Goal: Task Accomplishment & Management: Manage account settings

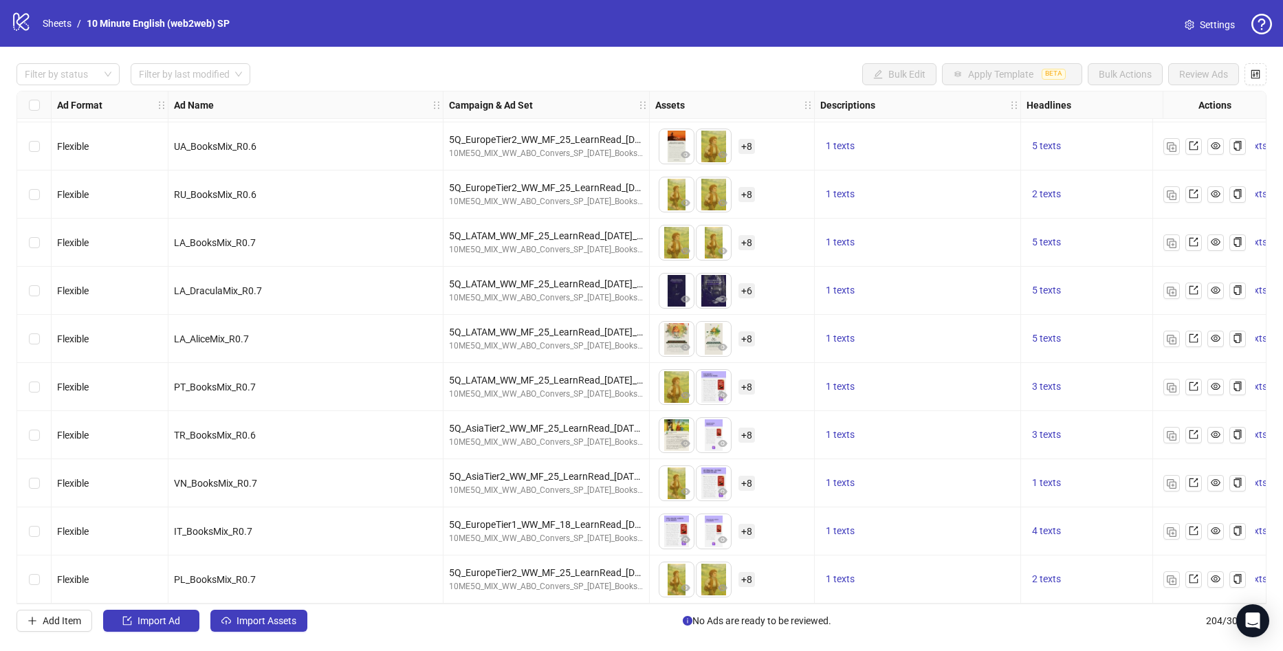
scroll to position [9339, 0]
click at [1175, 575] on img "button" at bounding box center [1172, 580] width 10 height 10
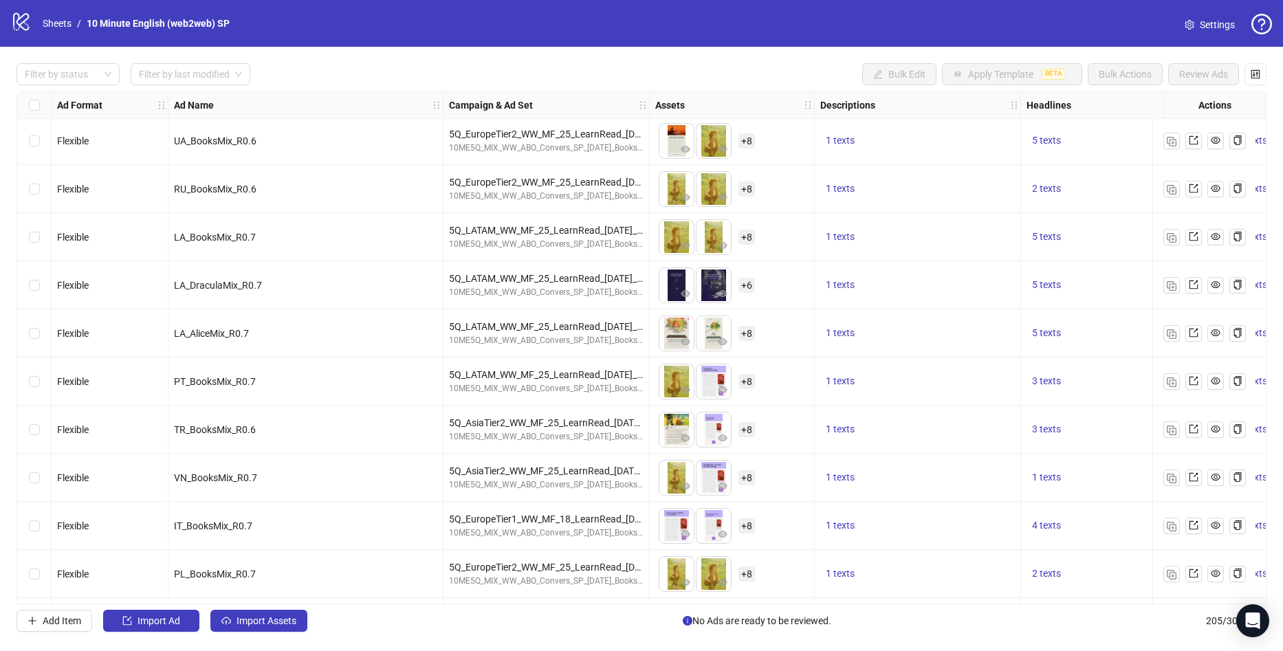
scroll to position [9387, 0]
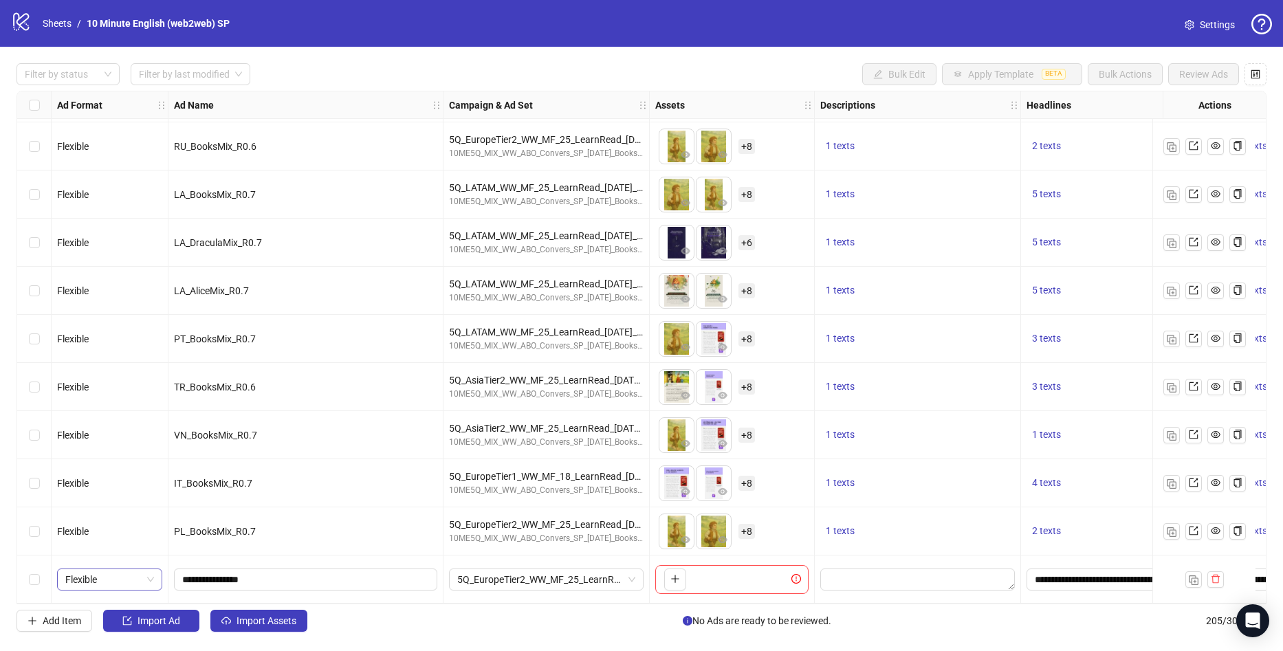
click at [119, 579] on span "Flexible" at bounding box center [109, 579] width 89 height 21
click at [107, 437] on div "Single image" at bounding box center [109, 436] width 83 height 15
click at [681, 581] on button "button" at bounding box center [675, 580] width 22 height 22
click at [58, 18] on link "Sheets" at bounding box center [57, 23] width 34 height 15
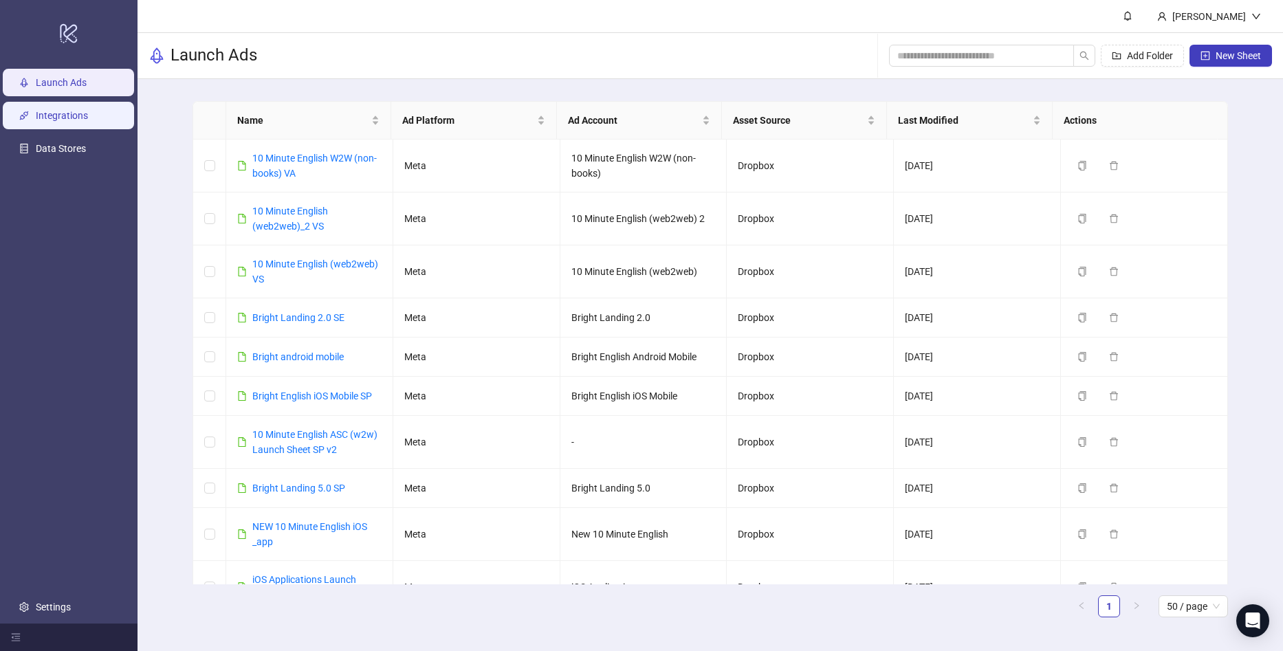
click at [56, 113] on link "Integrations" at bounding box center [62, 115] width 52 height 11
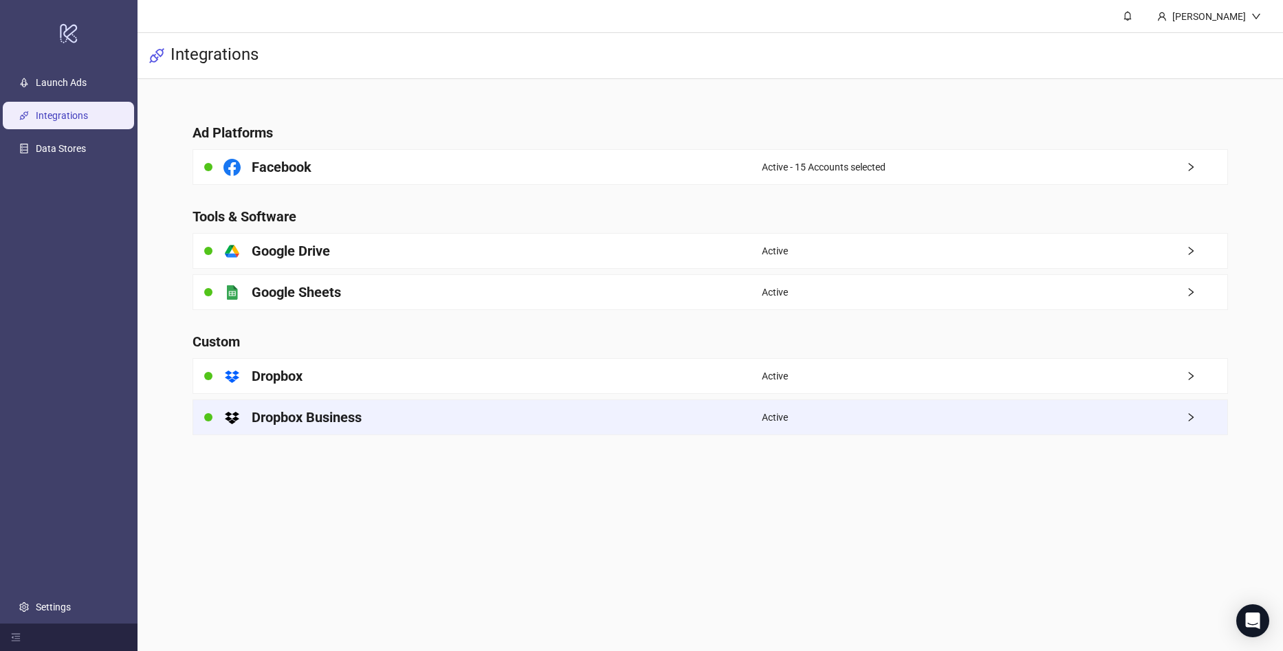
click at [446, 408] on div "platform/dropbox Dropbox Business" at bounding box center [477, 417] width 569 height 34
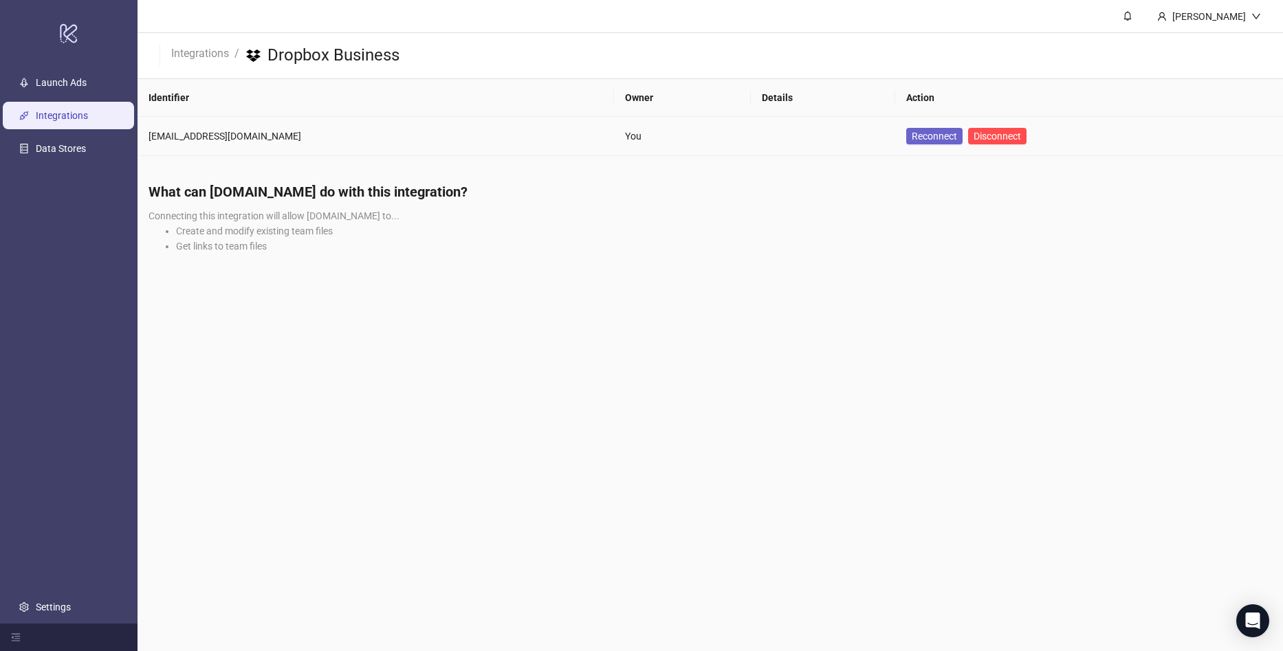
click at [915, 131] on span "Reconnect" at bounding box center [934, 136] width 45 height 15
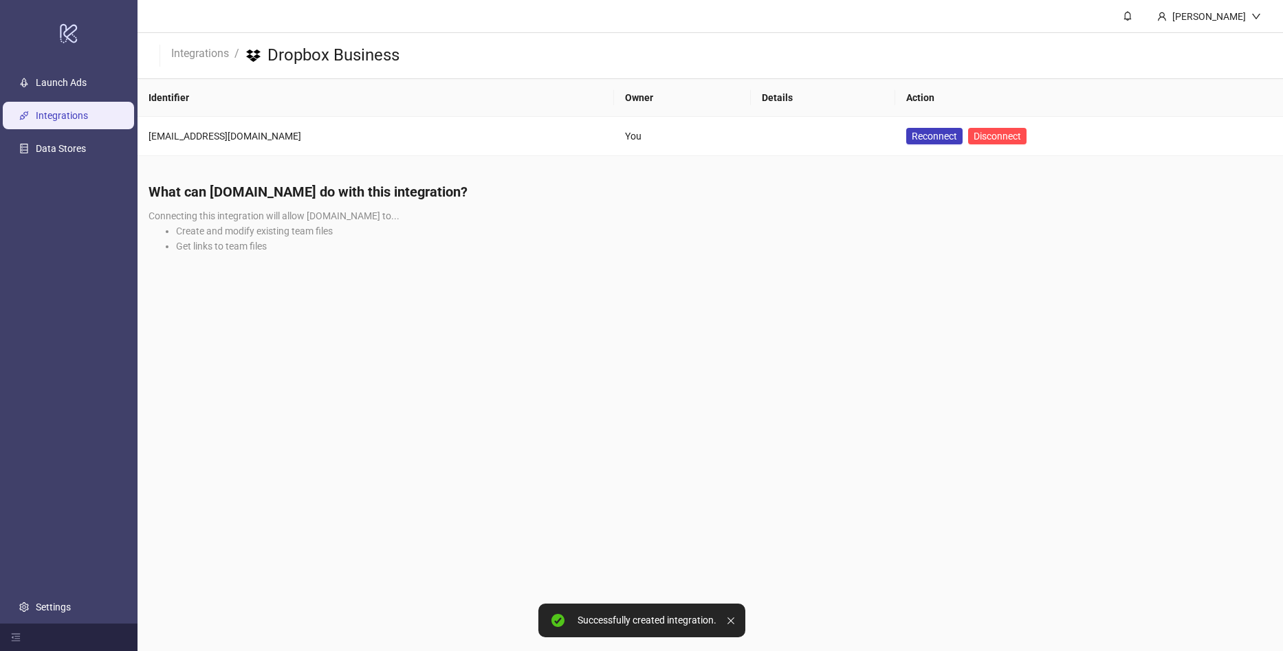
click at [527, 267] on div "What can [DOMAIN_NAME] do with this integration? Connecting this integration wi…" at bounding box center [710, 222] width 1145 height 103
click at [88, 110] on link "Integrations" at bounding box center [62, 115] width 52 height 11
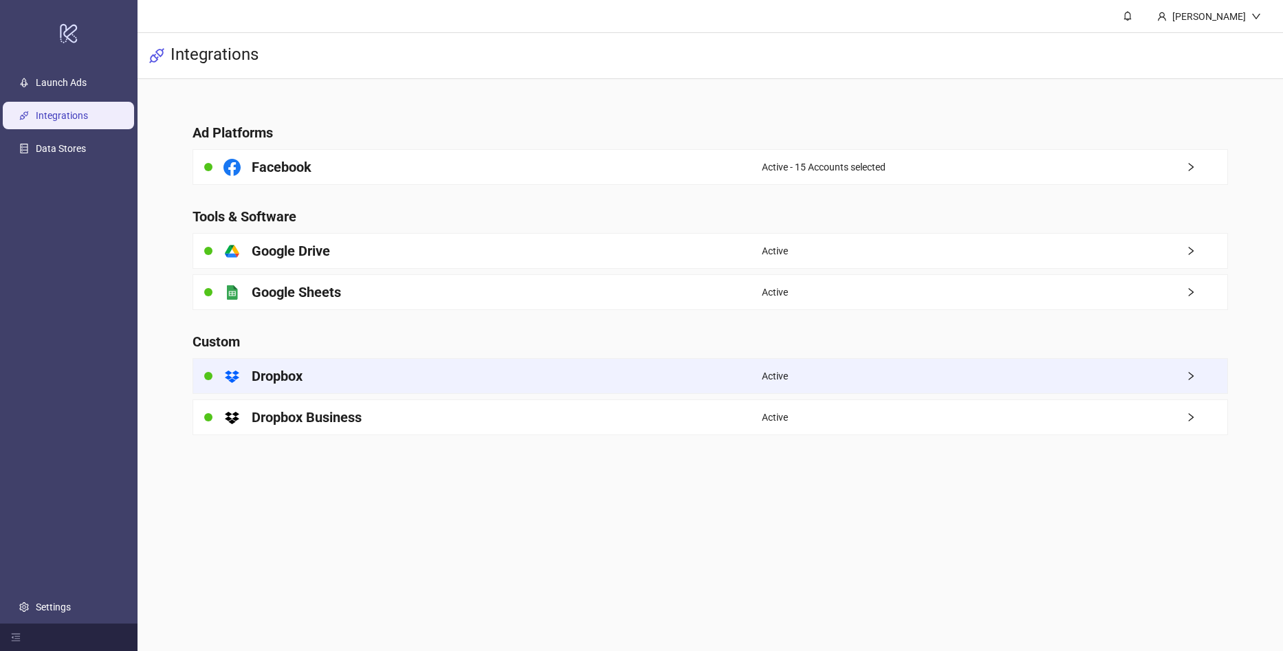
click at [324, 390] on div "platform/dropbox Dropbox" at bounding box center [477, 376] width 569 height 34
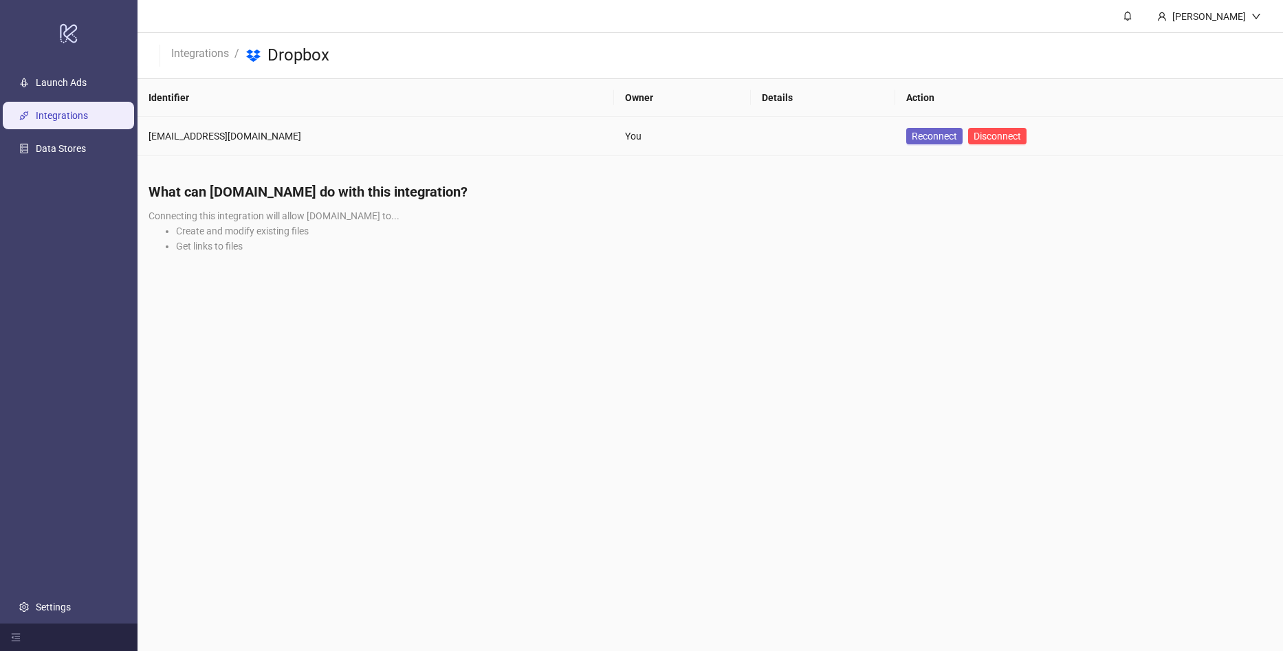
click at [916, 138] on span "Reconnect" at bounding box center [934, 136] width 45 height 15
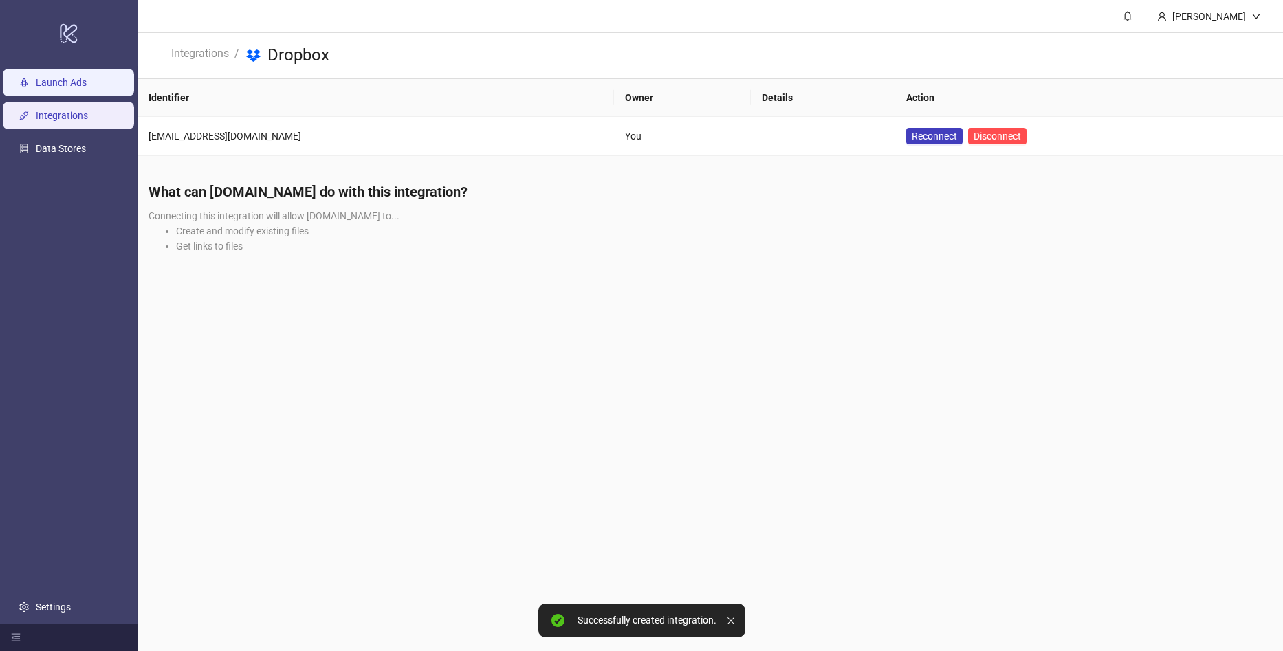
click at [64, 77] on link "Launch Ads" at bounding box center [61, 82] width 51 height 11
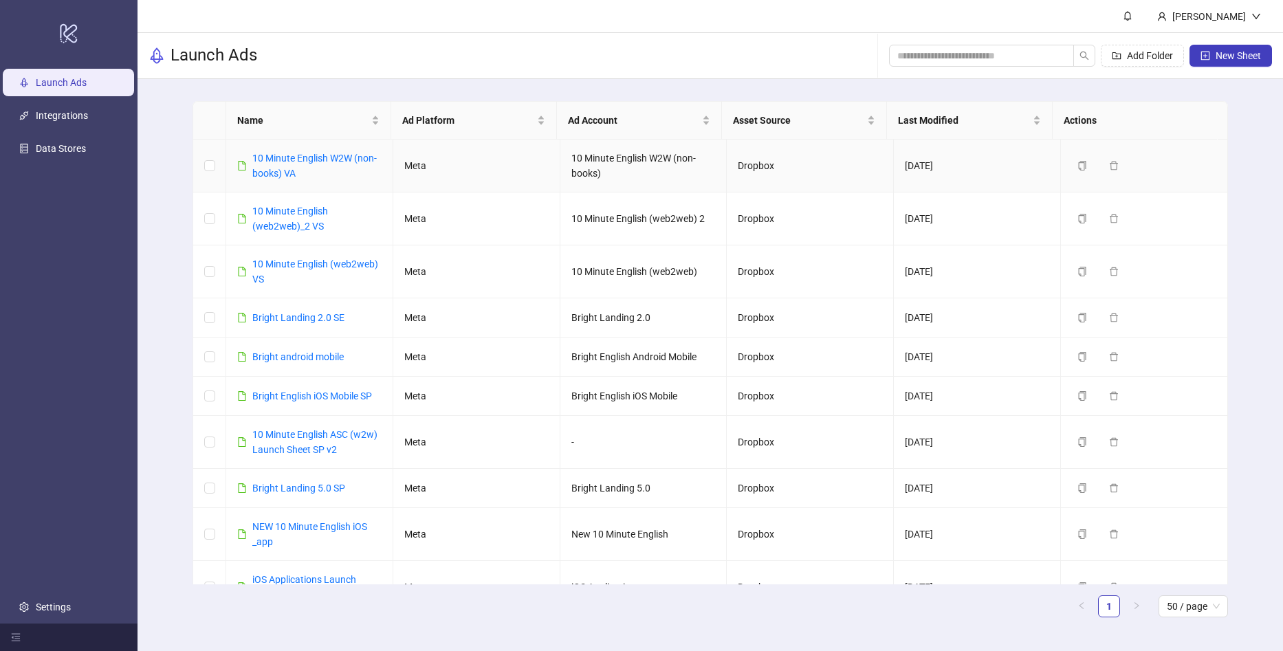
drag, startPoint x: 276, startPoint y: 155, endPoint x: 283, endPoint y: 207, distance: 52.7
click at [276, 155] on link "10 Minute English W2W (non-books) VA" at bounding box center [314, 166] width 124 height 26
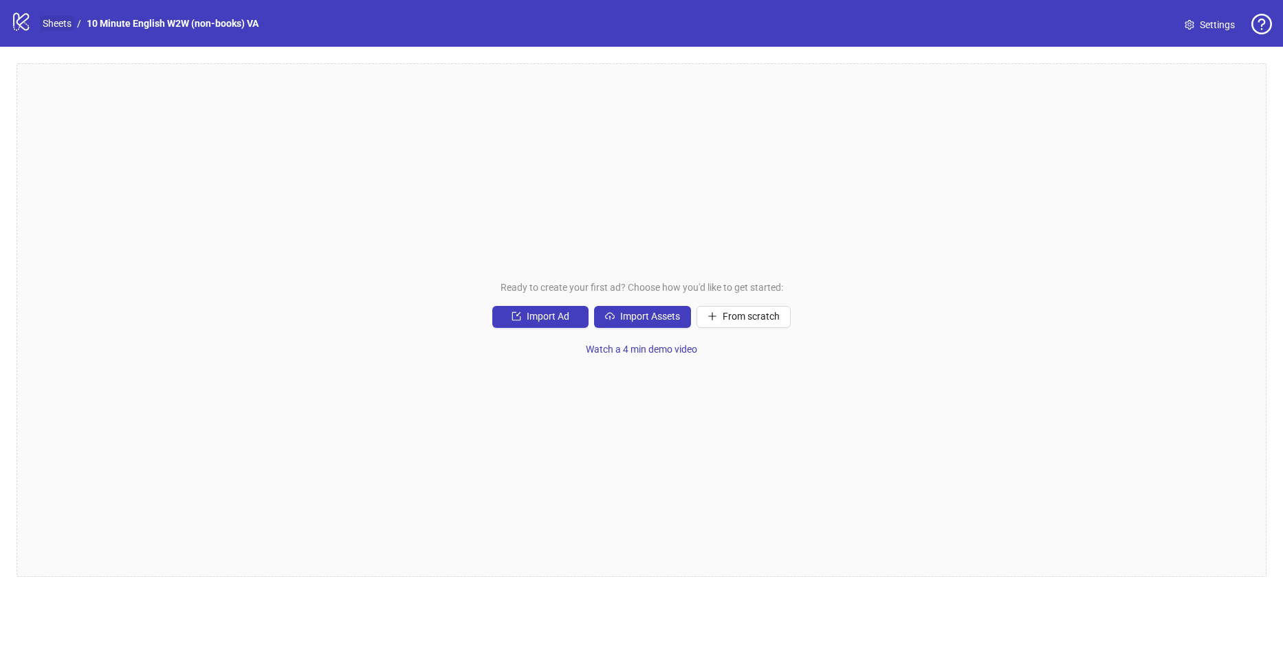
click at [49, 21] on link "Sheets" at bounding box center [57, 23] width 34 height 15
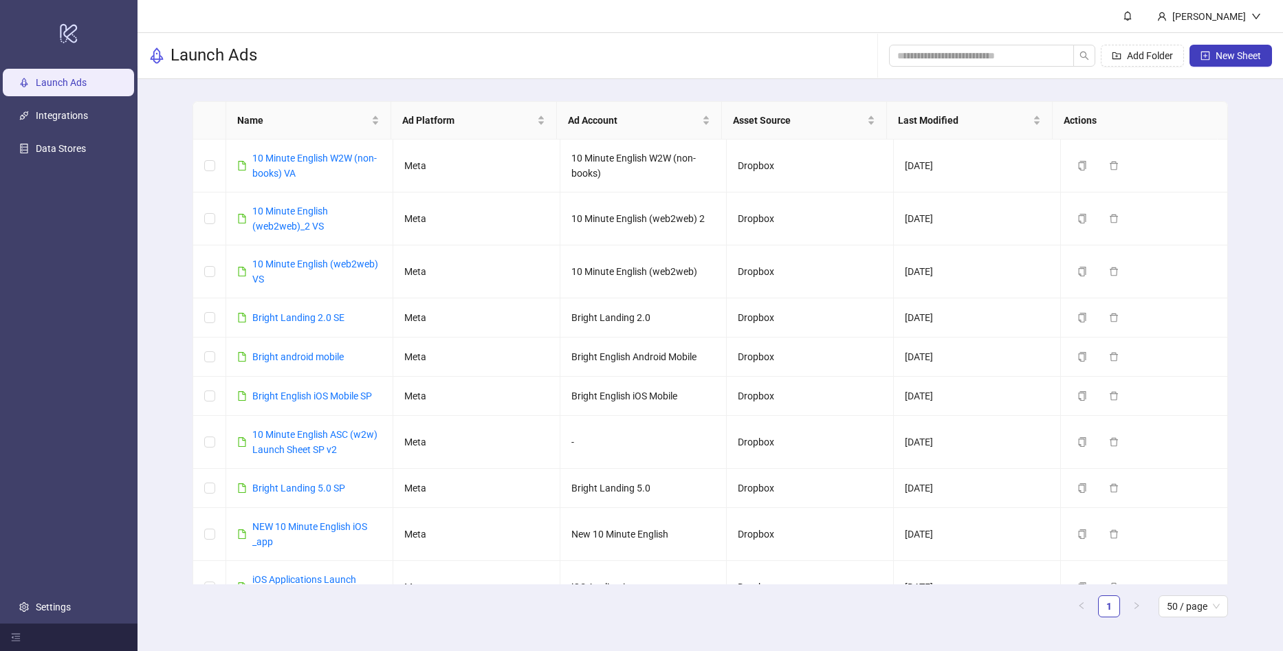
click at [151, 298] on div "Name Ad Platform Ad Account Asset Source Last Modified Actions 10 Minute Englis…" at bounding box center [710, 364] width 1145 height 571
click at [327, 395] on link "Bright English iOS Mobile SP" at bounding box center [312, 396] width 120 height 11
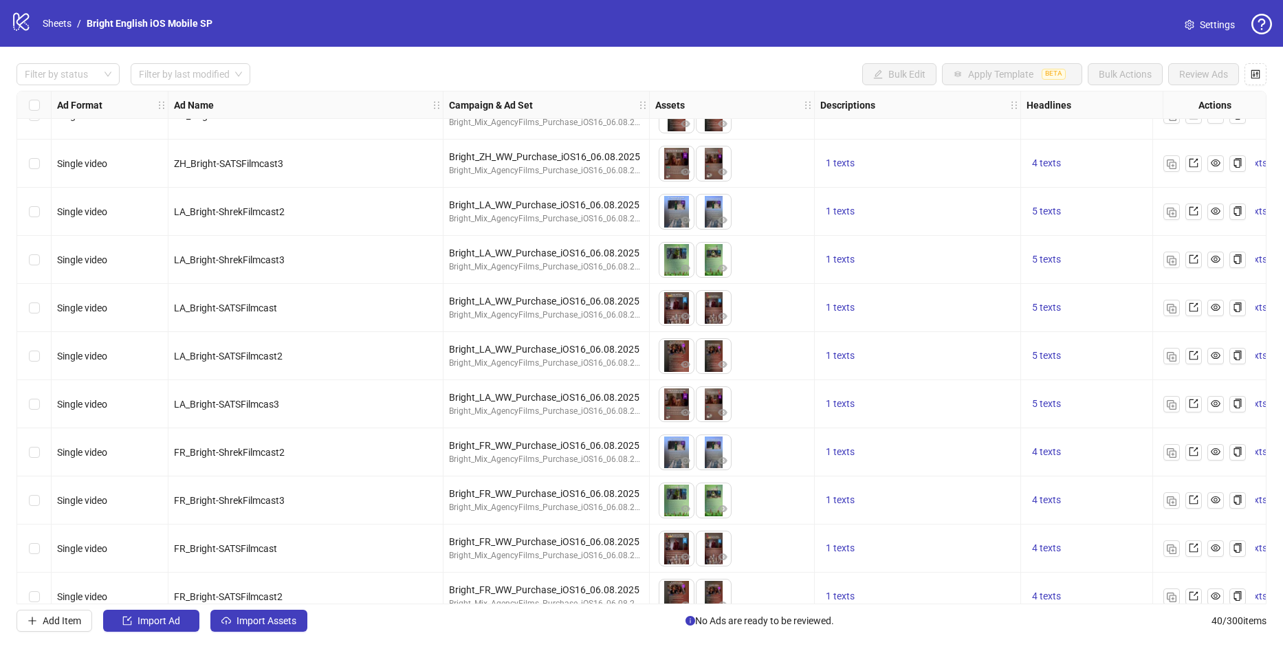
scroll to position [1446, 0]
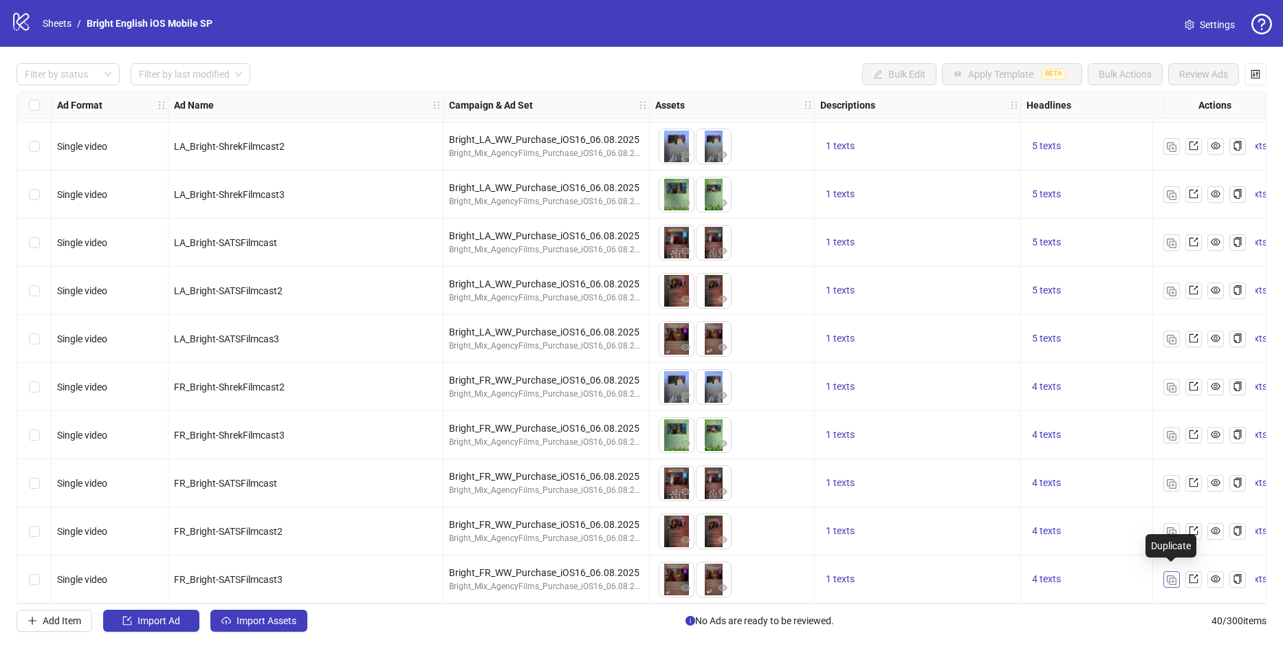
click at [1176, 575] on img "button" at bounding box center [1172, 580] width 10 height 10
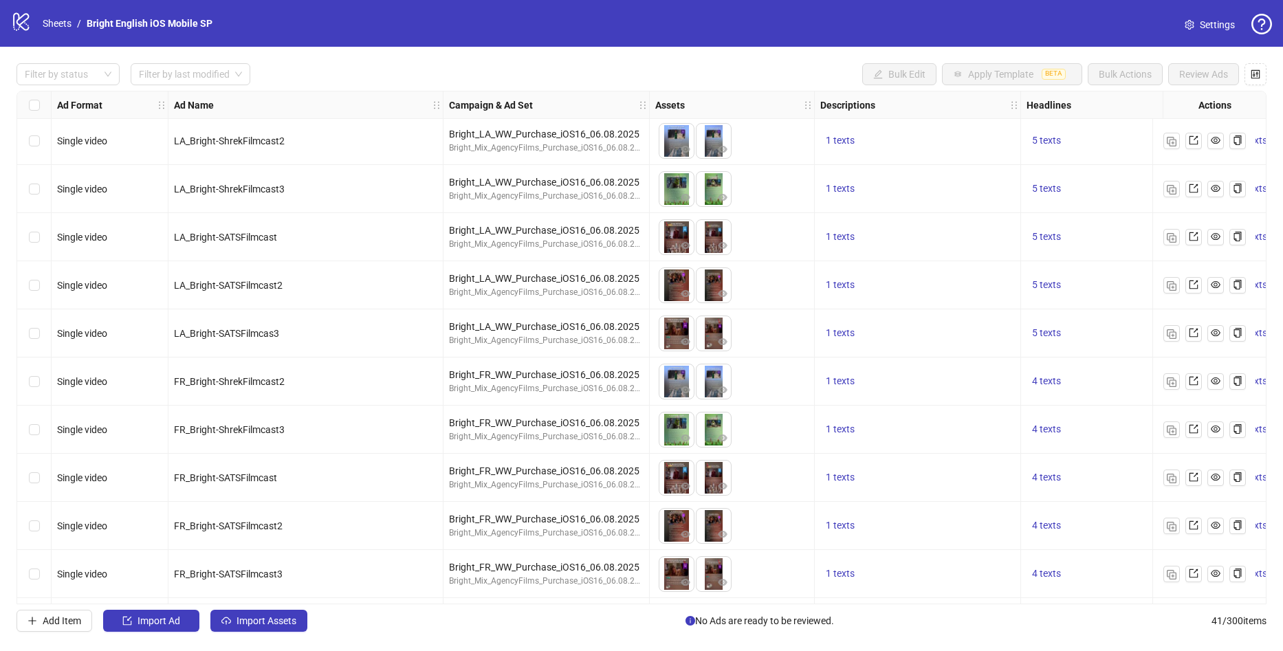
scroll to position [1494, 0]
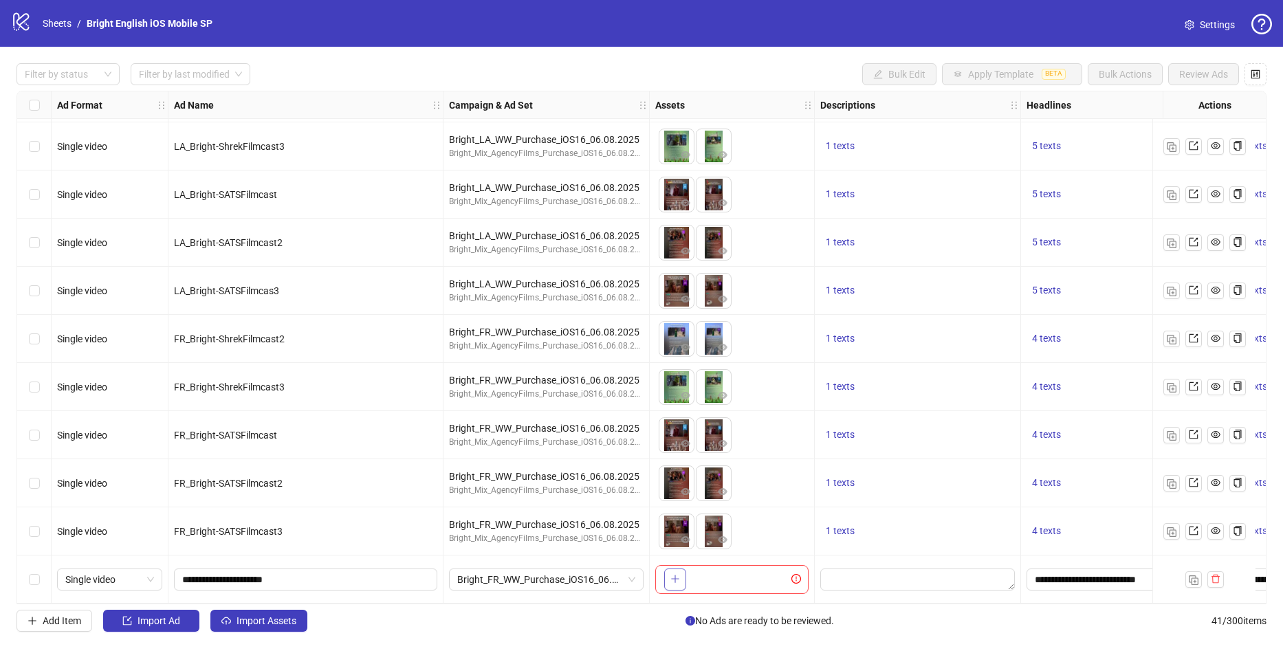
click at [684, 573] on button "button" at bounding box center [675, 580] width 22 height 22
click at [320, 315] on div "FR_Bright-ShrekFilmcast2" at bounding box center [305, 339] width 275 height 48
click at [290, 83] on div "Filter by status Filter by last modified Bulk Edit Apply Template BETA Bulk Act…" at bounding box center [642, 74] width 1250 height 22
click at [1218, 579] on span "button" at bounding box center [1216, 578] width 10 height 11
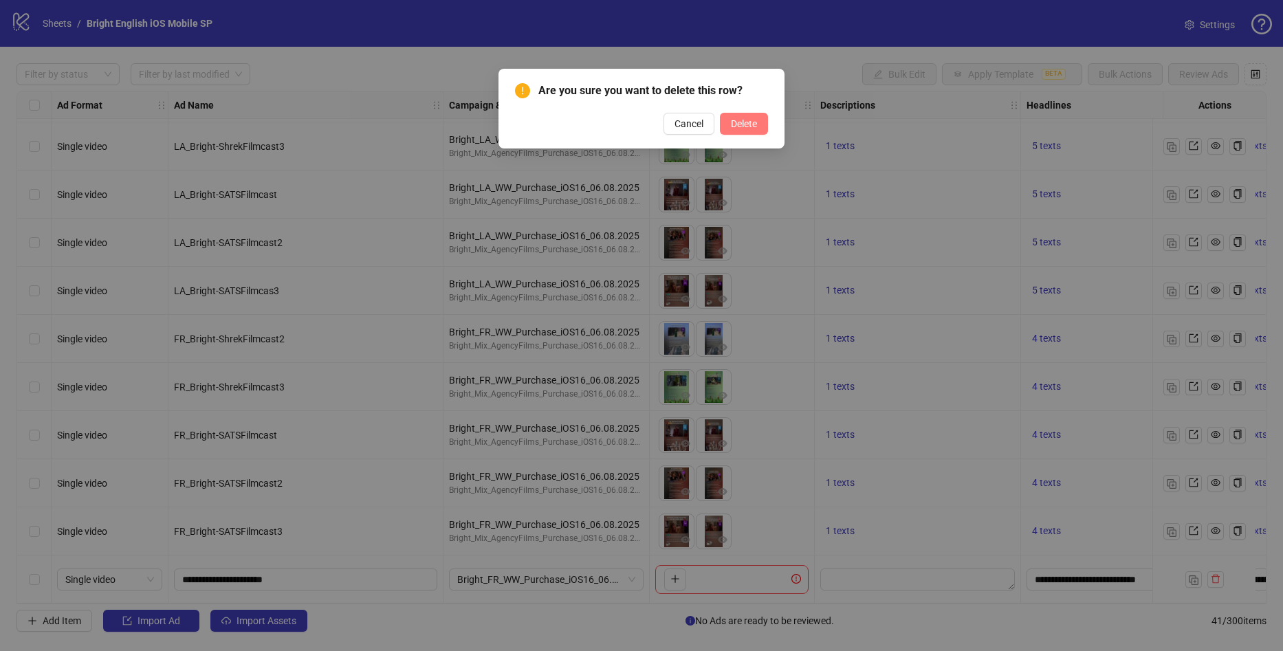
click at [749, 122] on span "Delete" at bounding box center [744, 123] width 26 height 11
